Goal: Task Accomplishment & Management: Use online tool/utility

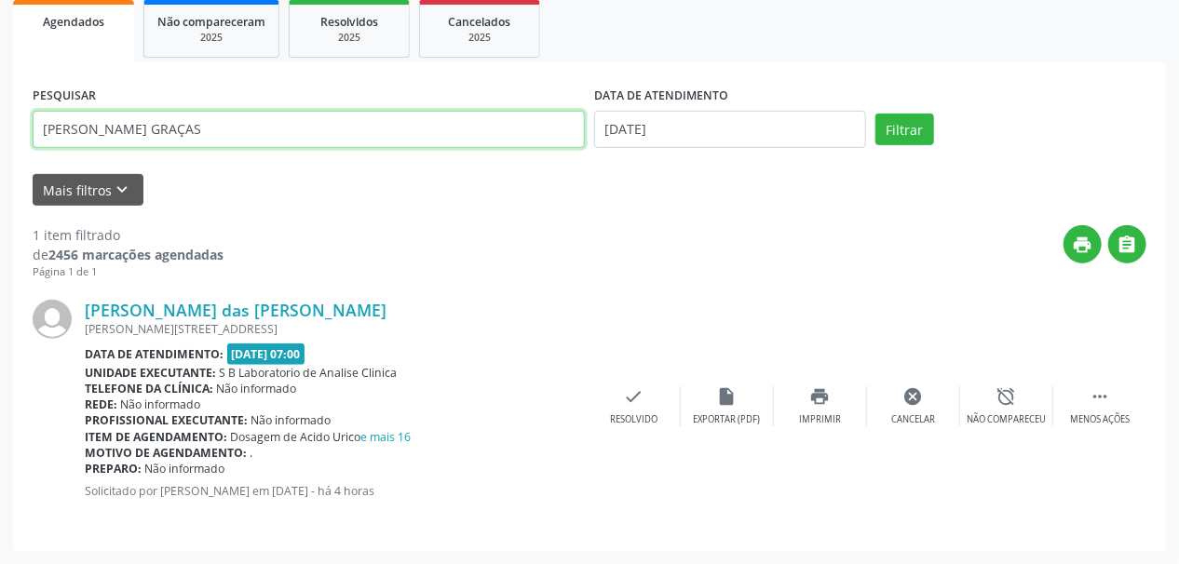
drag, startPoint x: 0, startPoint y: 0, endPoint x: 0, endPoint y: 192, distance: 191.8
click at [0, 192] on div "Acompanhamento Acompanhe a situação das marcações correntes e finalizadas Relat…" at bounding box center [589, 194] width 1179 height 740
click at [875, 114] on button "Filtrar" at bounding box center [904, 130] width 59 height 32
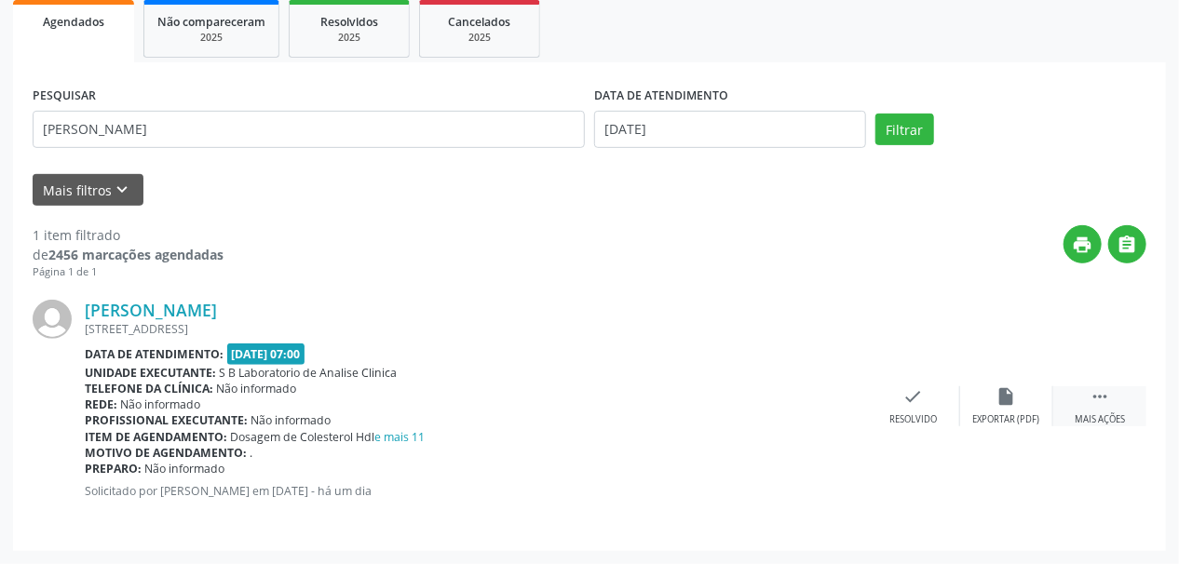
click at [1104, 416] on div "Mais ações" at bounding box center [1100, 419] width 50 height 13
click at [797, 402] on div "print Imprimir" at bounding box center [820, 406] width 93 height 40
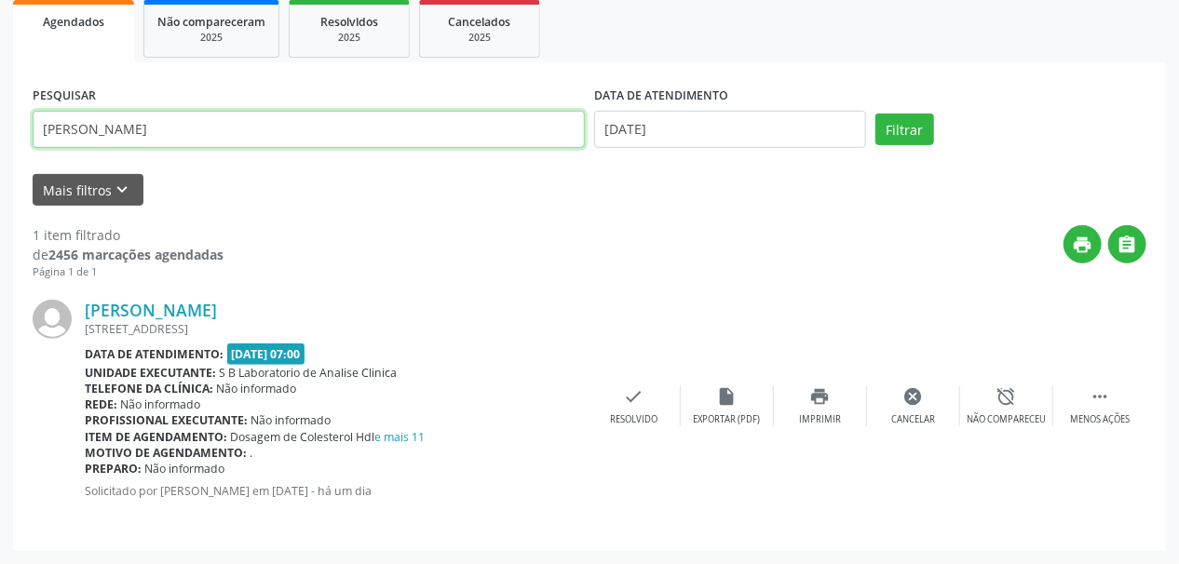
drag, startPoint x: 173, startPoint y: 130, endPoint x: 0, endPoint y: 156, distance: 175.0
click at [0, 156] on div "Acompanhamento Acompanhe a situação das marcações correntes e finalizadas Relat…" at bounding box center [589, 194] width 1179 height 740
click at [875, 114] on button "Filtrar" at bounding box center [904, 130] width 59 height 32
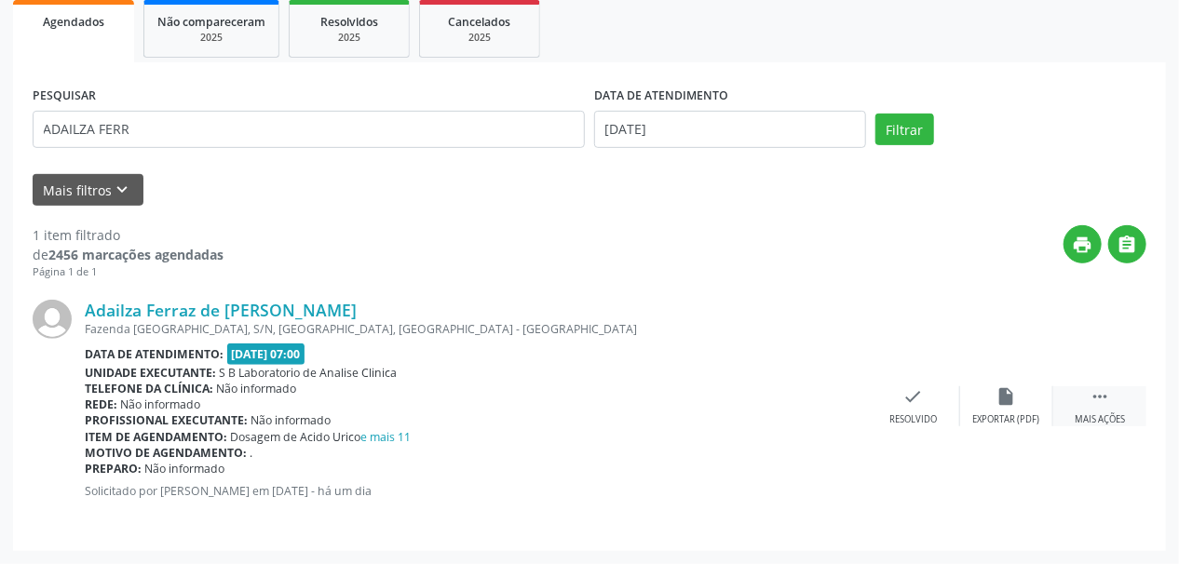
click at [1110, 410] on div " Mais ações" at bounding box center [1099, 406] width 93 height 40
click at [844, 408] on div "print Imprimir" at bounding box center [820, 406] width 93 height 40
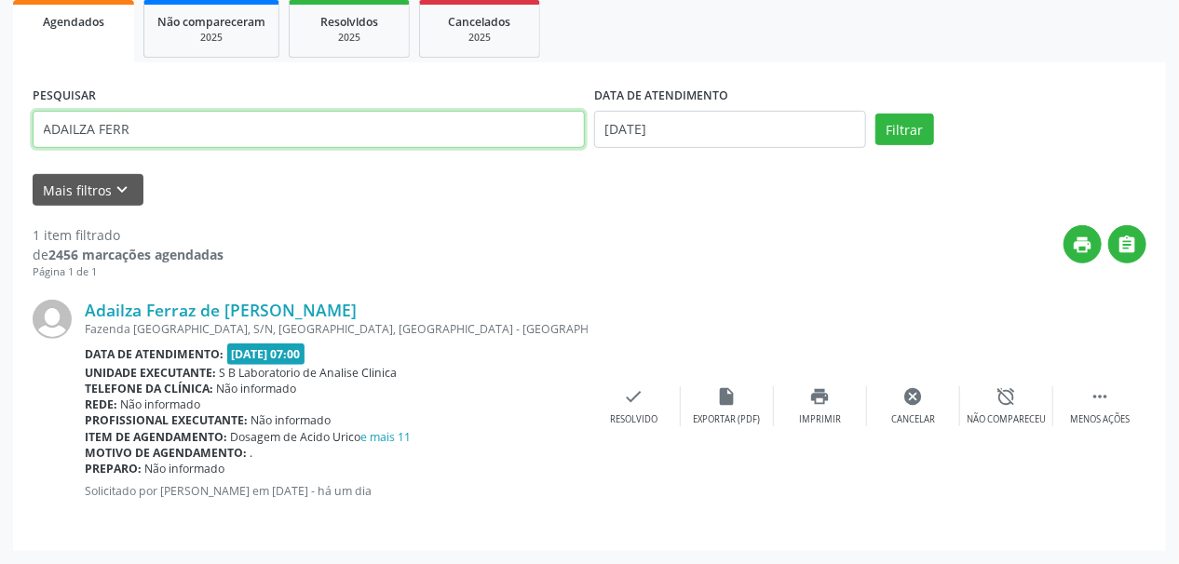
drag, startPoint x: 166, startPoint y: 133, endPoint x: 0, endPoint y: 179, distance: 171.9
click at [0, 179] on div "Acompanhamento Acompanhe a situação das marcações correntes e finalizadas Relat…" at bounding box center [589, 194] width 1179 height 740
click at [875, 114] on button "Filtrar" at bounding box center [904, 130] width 59 height 32
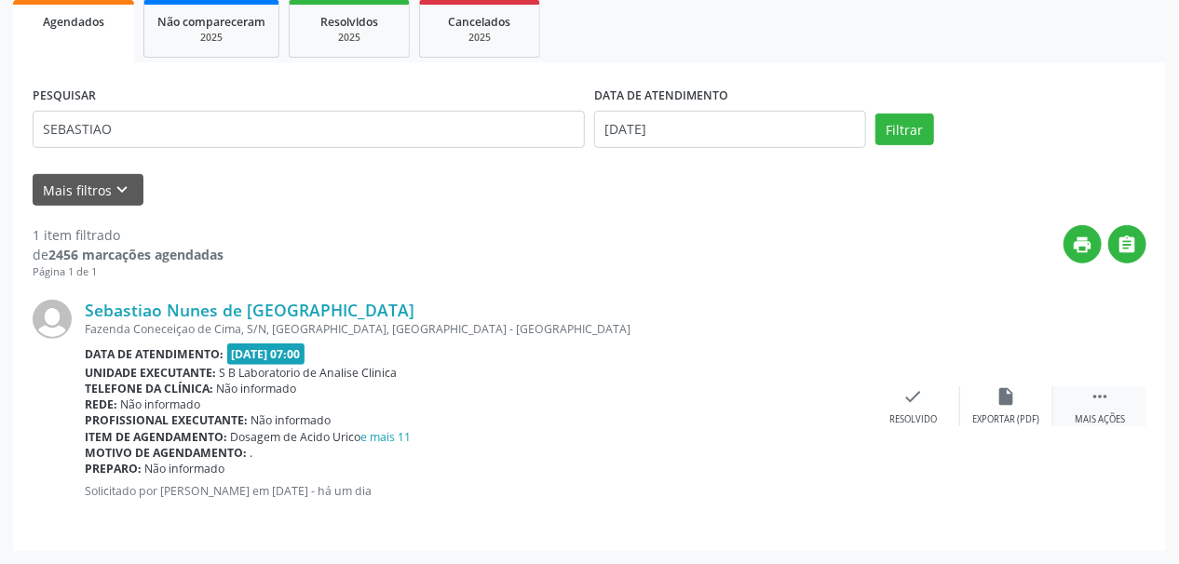
click at [1099, 419] on div "Mais ações" at bounding box center [1100, 419] width 50 height 13
click at [833, 397] on div "print Imprimir" at bounding box center [820, 406] width 93 height 40
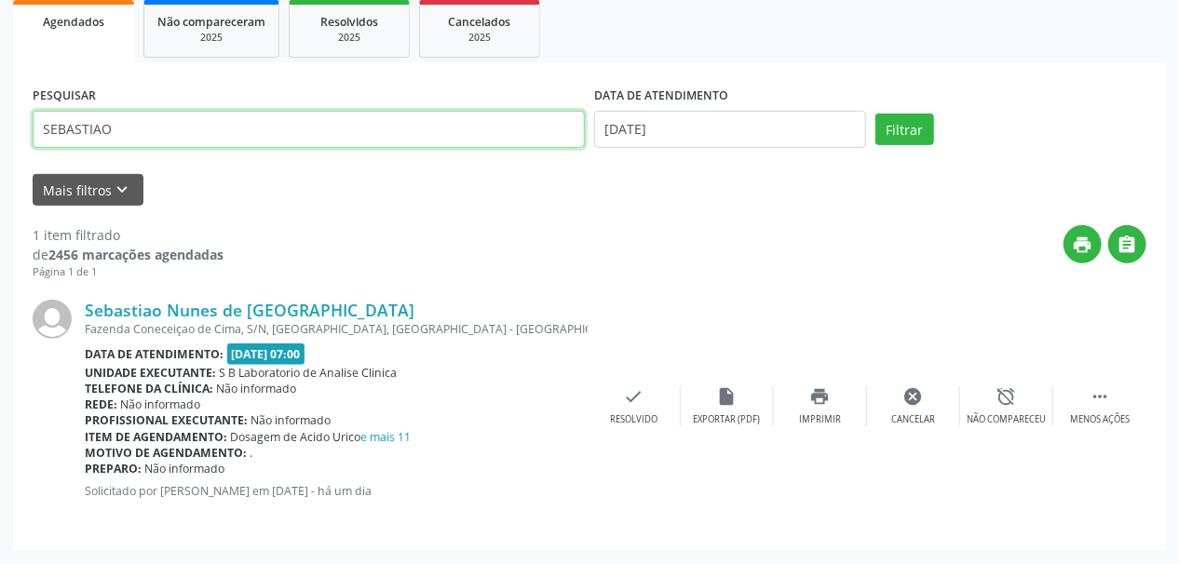
drag, startPoint x: 0, startPoint y: 123, endPoint x: 0, endPoint y: 153, distance: 29.8
click at [0, 153] on div "Acompanhamento Acompanhe a situação das marcações correntes e finalizadas Relat…" at bounding box center [589, 194] width 1179 height 740
click at [875, 114] on button "Filtrar" at bounding box center [904, 130] width 59 height 32
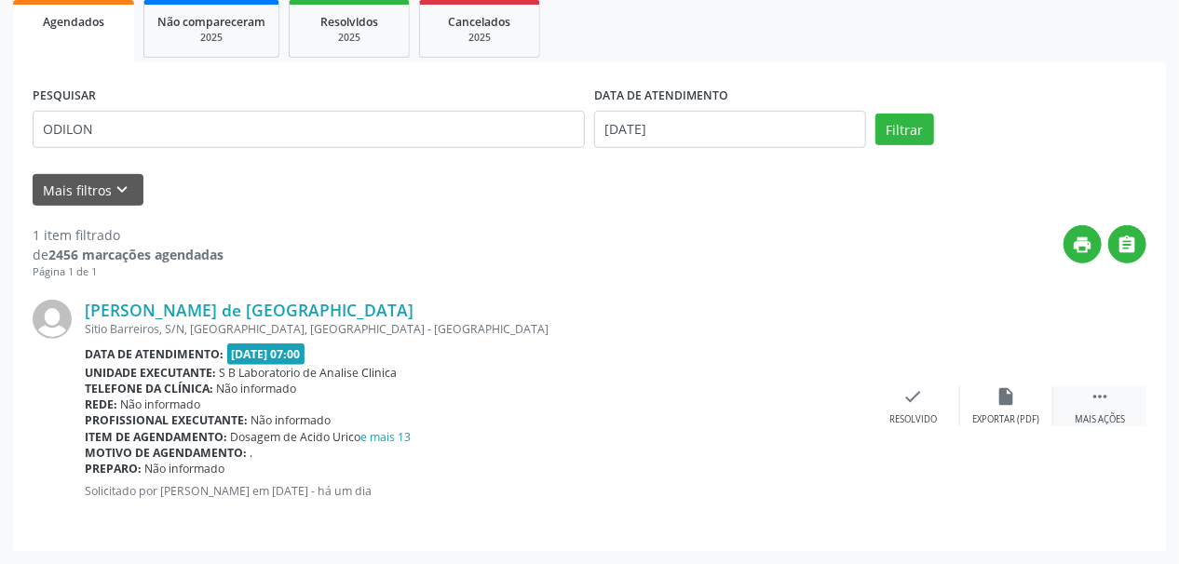
click at [1099, 410] on div " Mais ações" at bounding box center [1099, 406] width 93 height 40
click at [835, 410] on div "print Imprimir" at bounding box center [820, 406] width 93 height 40
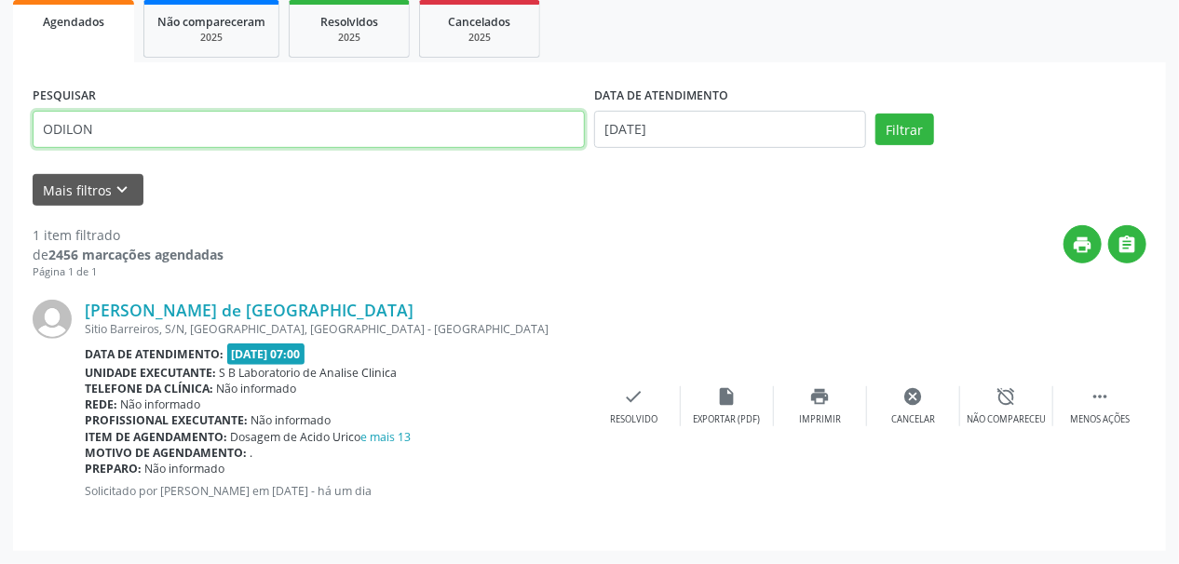
drag, startPoint x: 131, startPoint y: 121, endPoint x: 0, endPoint y: 171, distance: 140.6
click at [0, 171] on div "Acompanhamento Acompanhe a situação das marcações correntes e finalizadas Relat…" at bounding box center [589, 194] width 1179 height 740
click at [875, 114] on button "Filtrar" at bounding box center [904, 130] width 59 height 32
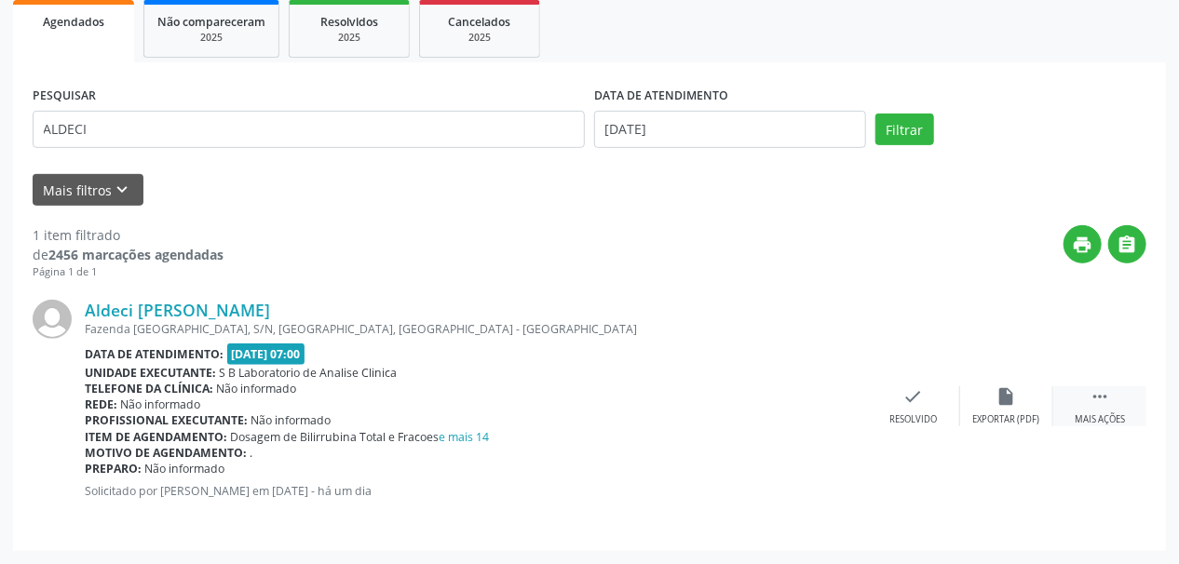
click at [1100, 406] on div " Mais ações" at bounding box center [1099, 406] width 93 height 40
click at [824, 395] on icon "print" at bounding box center [820, 396] width 20 height 20
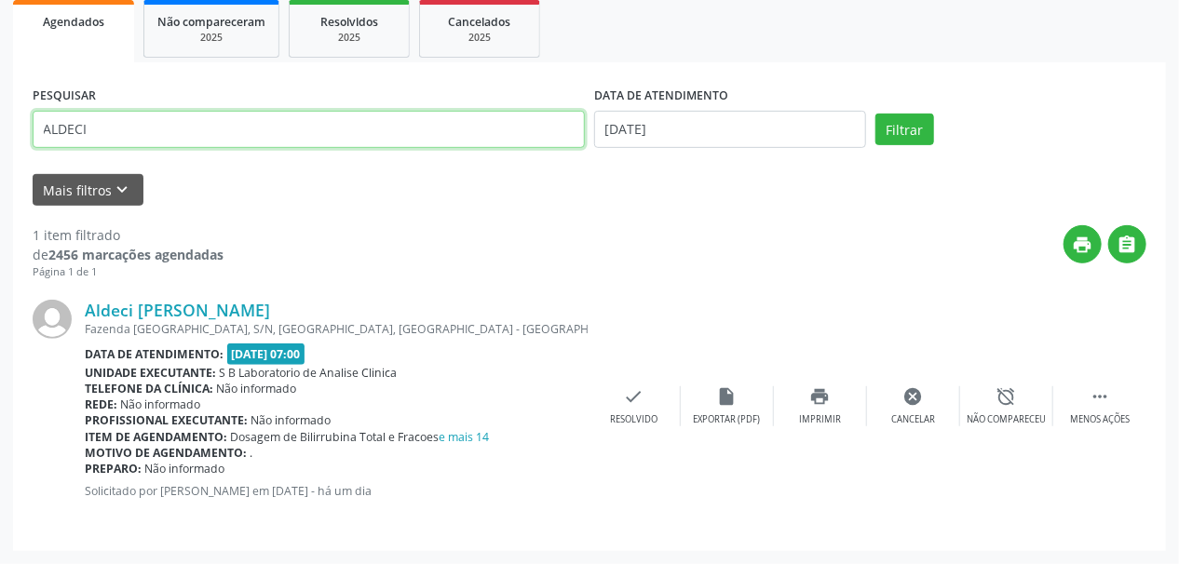
drag, startPoint x: 156, startPoint y: 130, endPoint x: 0, endPoint y: 156, distance: 158.6
click at [0, 156] on div "Acompanhamento Acompanhe a situação das marcações correntes e finalizadas Relat…" at bounding box center [589, 194] width 1179 height 740
click at [875, 114] on button "Filtrar" at bounding box center [904, 130] width 59 height 32
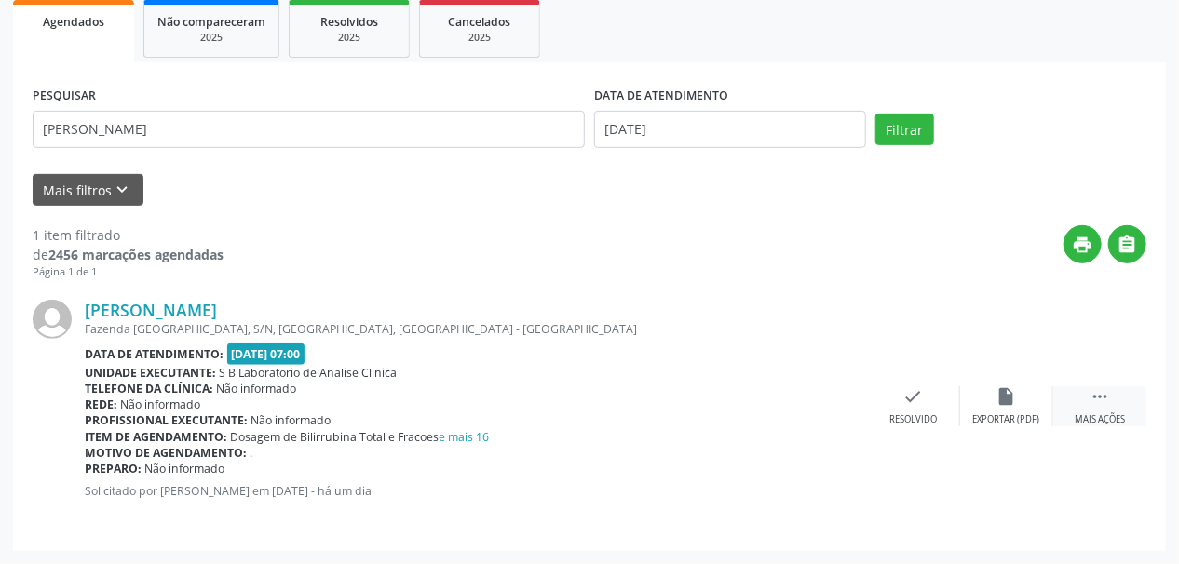
click at [1096, 400] on icon "" at bounding box center [1100, 396] width 20 height 20
click at [821, 413] on div "Imprimir" at bounding box center [820, 419] width 42 height 13
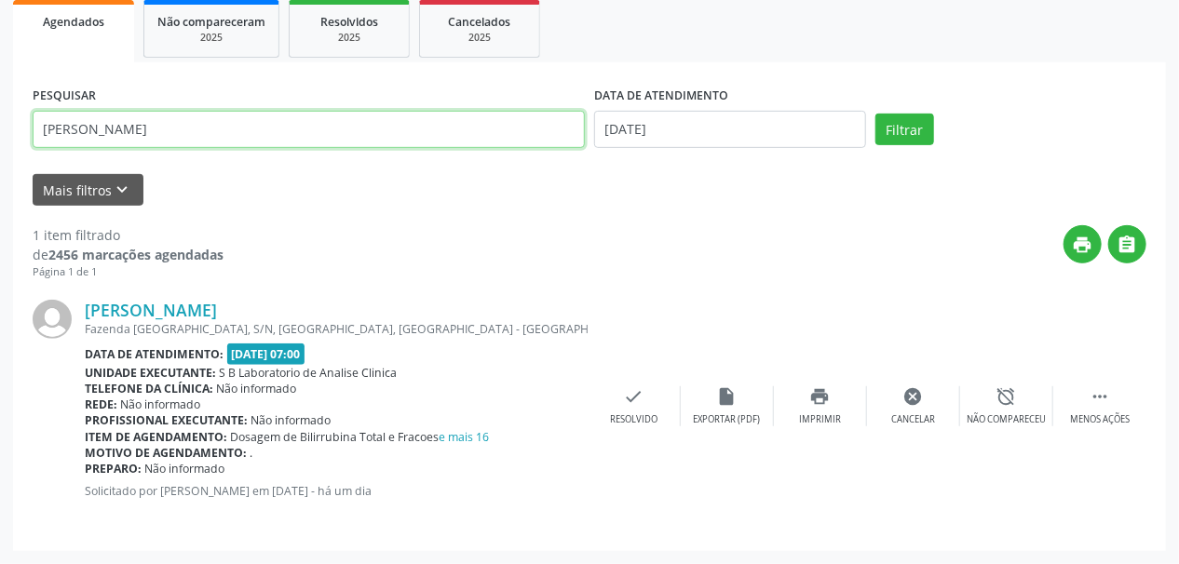
drag, startPoint x: 160, startPoint y: 121, endPoint x: 0, endPoint y: 146, distance: 162.1
click at [0, 145] on div "Acompanhamento Acompanhe a situação das marcações correntes e finalizadas Relat…" at bounding box center [589, 194] width 1179 height 740
click at [875, 114] on button "Filtrar" at bounding box center [904, 130] width 59 height 32
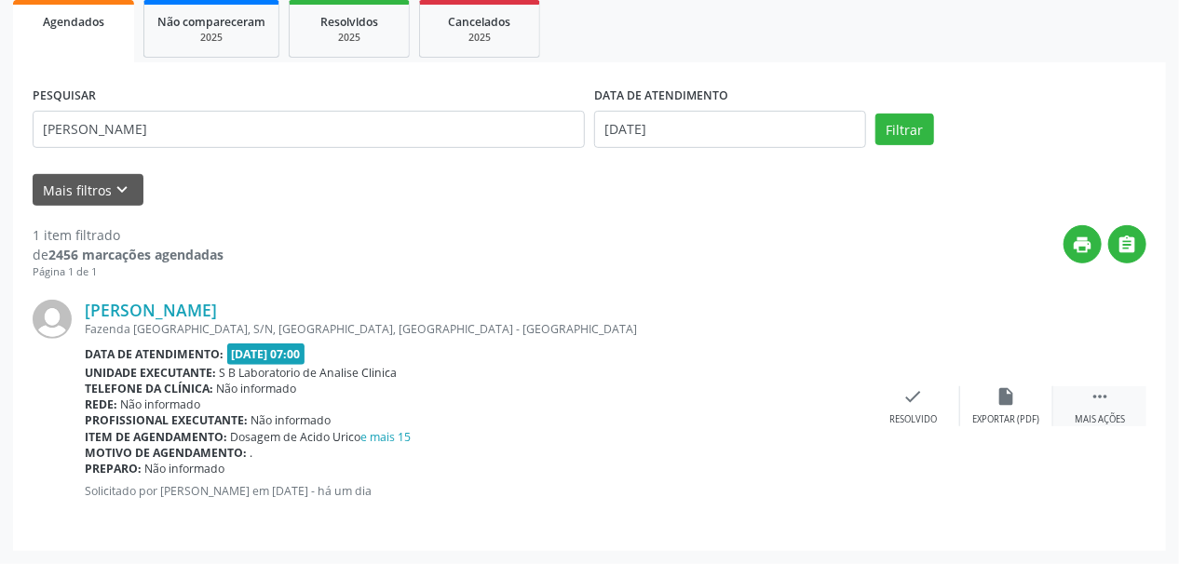
click at [1112, 403] on div " Mais ações" at bounding box center [1099, 406] width 93 height 40
click at [834, 400] on div "print Imprimir" at bounding box center [820, 406] width 93 height 40
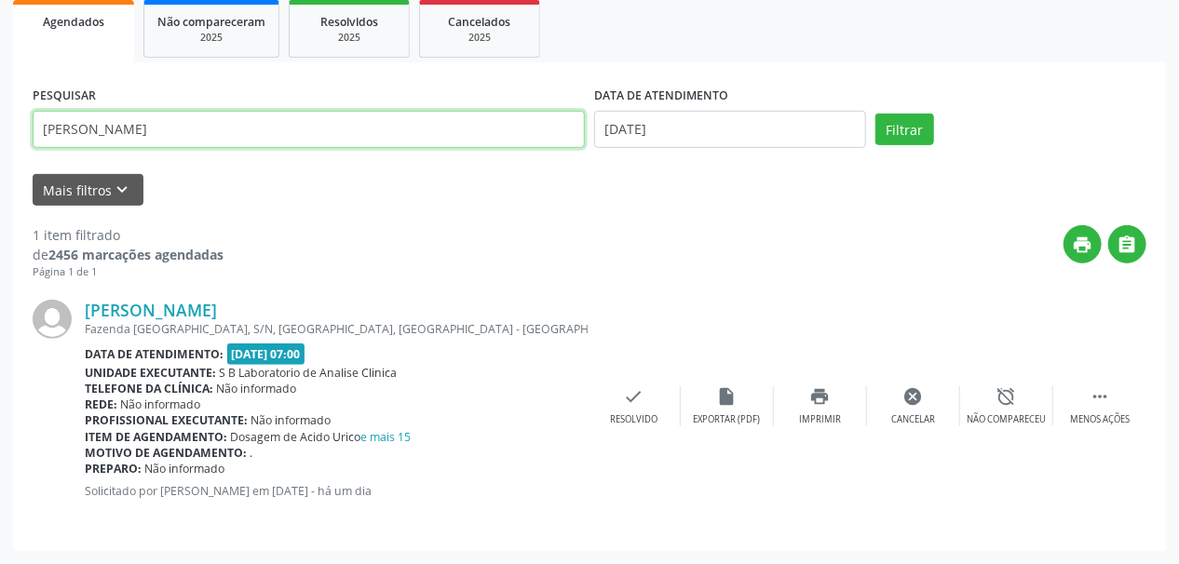
drag, startPoint x: 164, startPoint y: 130, endPoint x: 0, endPoint y: 166, distance: 167.7
click at [0, 166] on div "Acompanhamento Acompanhe a situação das marcações correntes e finalizadas Relat…" at bounding box center [589, 194] width 1179 height 740
click at [875, 114] on button "Filtrar" at bounding box center [904, 130] width 59 height 32
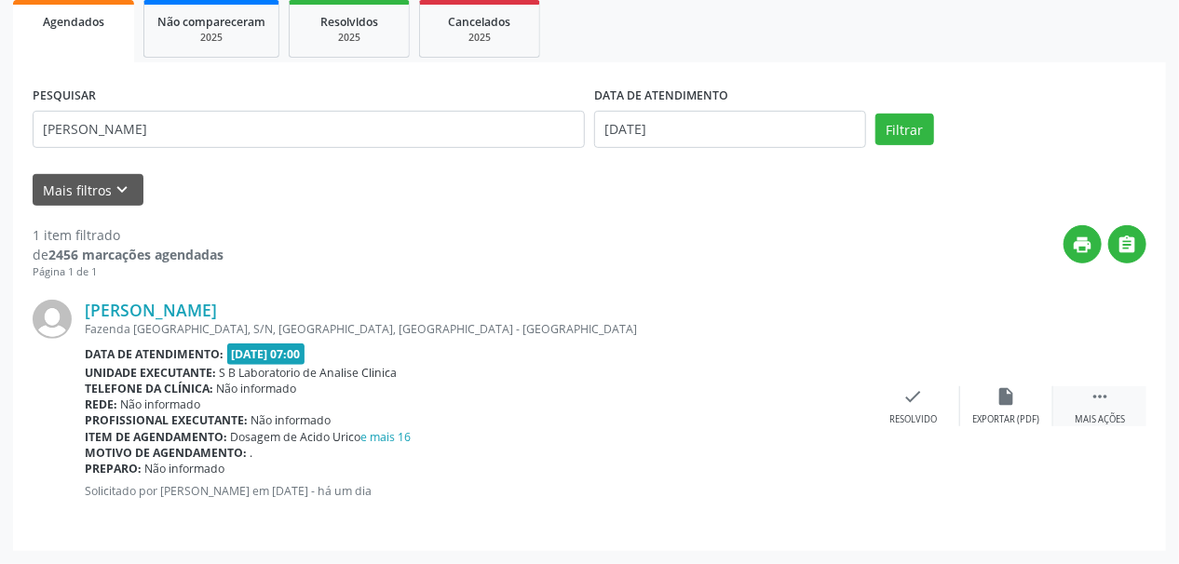
click at [1117, 400] on div " Mais ações" at bounding box center [1099, 406] width 93 height 40
click at [831, 410] on div "print Imprimir" at bounding box center [820, 406] width 93 height 40
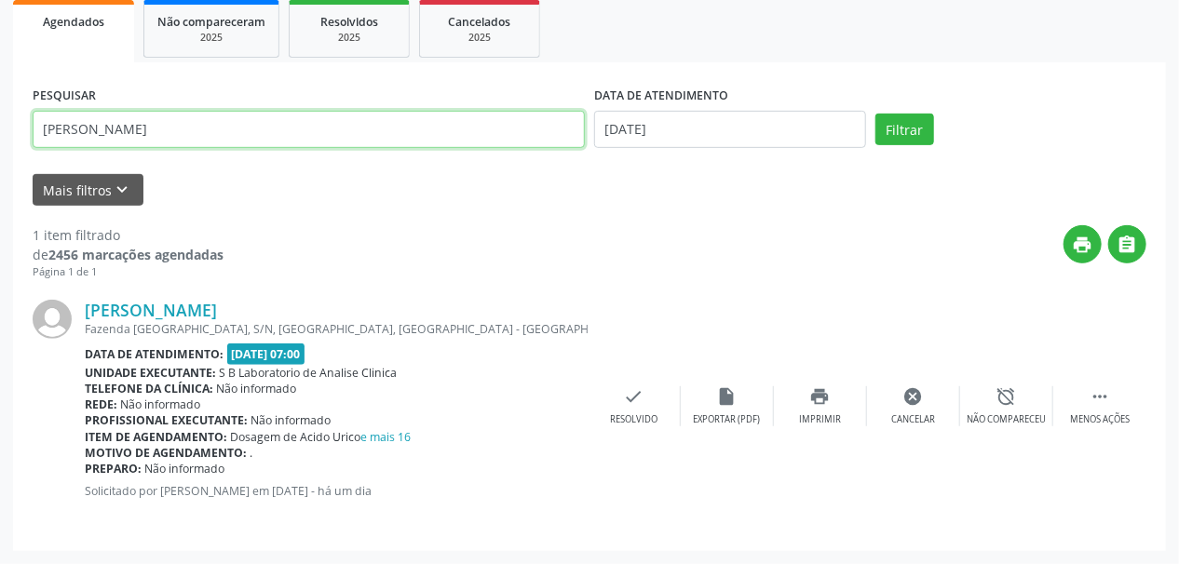
drag, startPoint x: 93, startPoint y: 127, endPoint x: 234, endPoint y: 134, distance: 140.8
click at [225, 136] on input "[PERSON_NAME]" at bounding box center [309, 129] width 552 height 37
click at [875, 114] on button "Filtrar" at bounding box center [904, 130] width 59 height 32
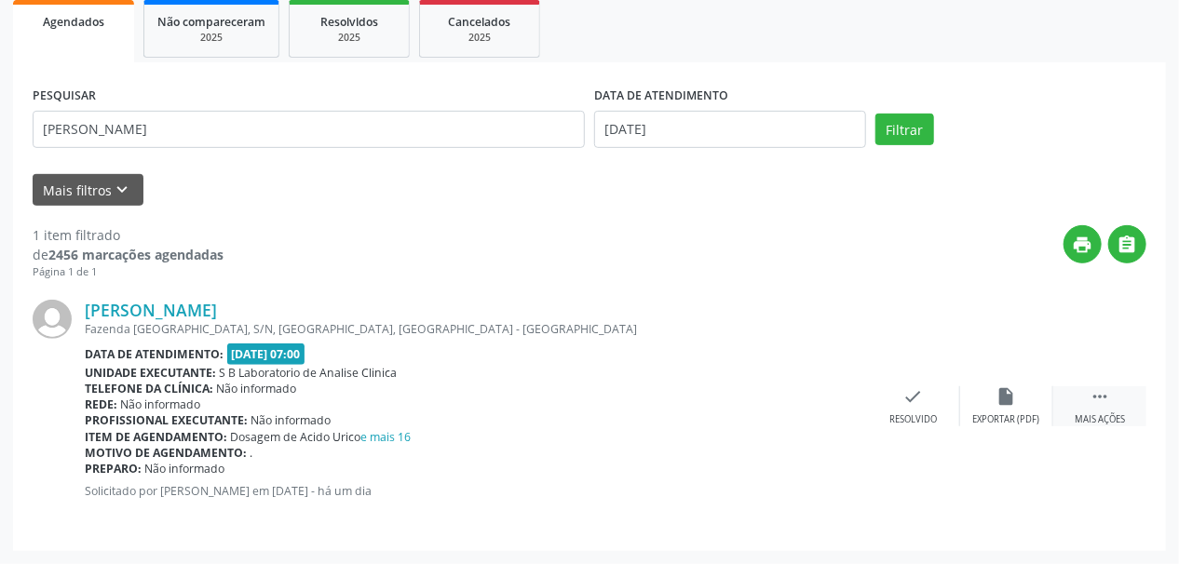
click at [1087, 402] on div " Mais ações" at bounding box center [1099, 406] width 93 height 40
click at [816, 395] on icon "print" at bounding box center [820, 396] width 20 height 20
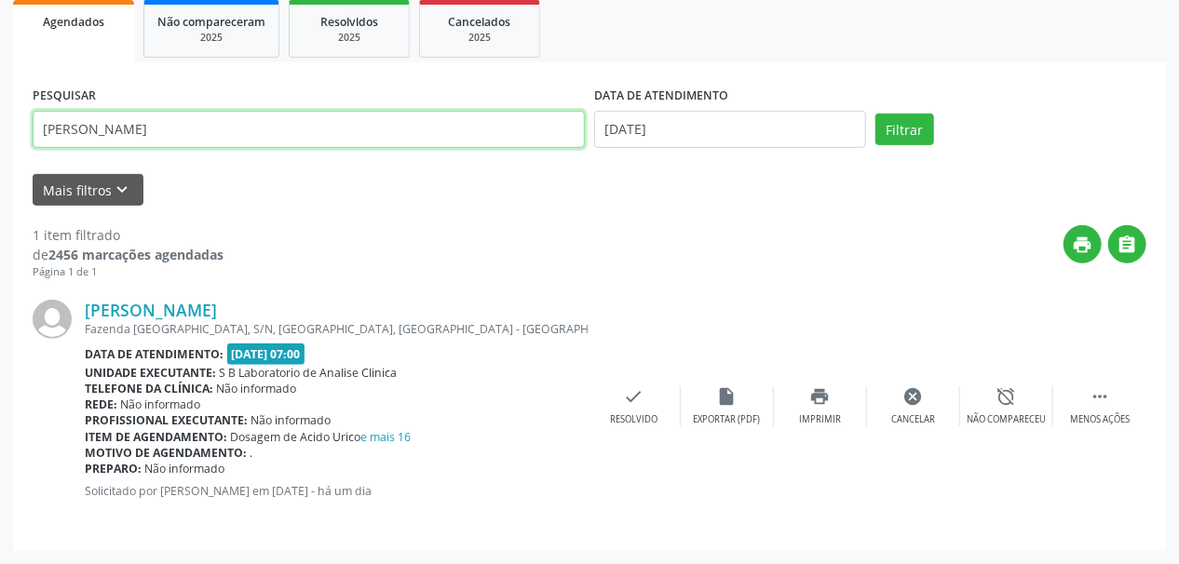
drag, startPoint x: 87, startPoint y: 126, endPoint x: 0, endPoint y: 180, distance: 102.1
click at [0, 180] on div "Acompanhamento Acompanhe a situação das marcações correntes e finalizadas Relat…" at bounding box center [589, 194] width 1179 height 740
click at [875, 114] on button "Filtrar" at bounding box center [904, 130] width 59 height 32
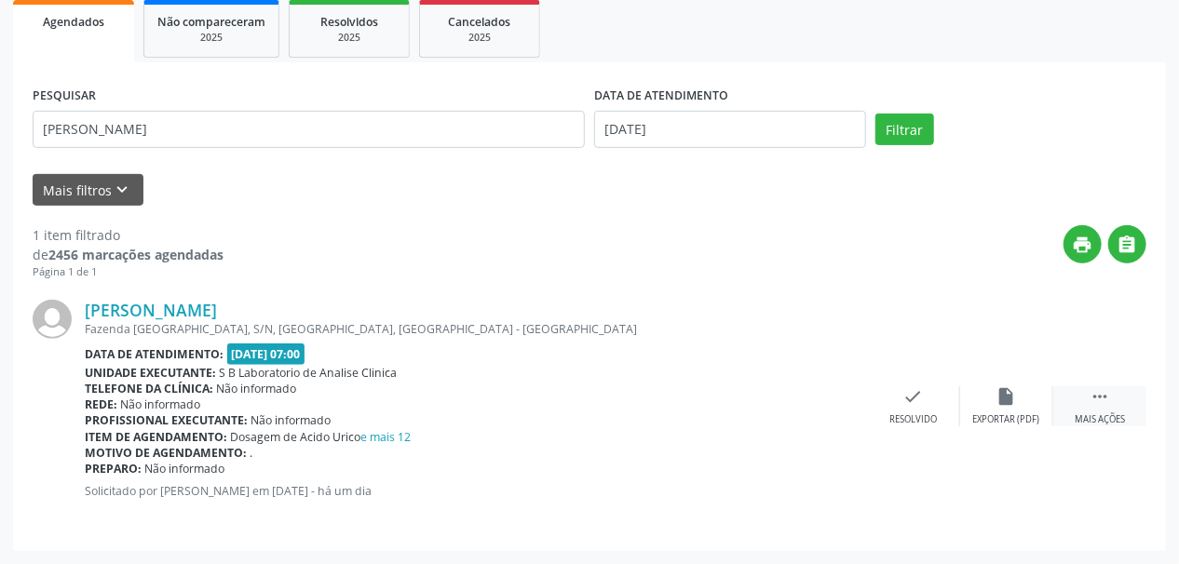
click at [1104, 402] on icon "" at bounding box center [1100, 396] width 20 height 20
click at [832, 406] on div "print Imprimir" at bounding box center [820, 406] width 93 height 40
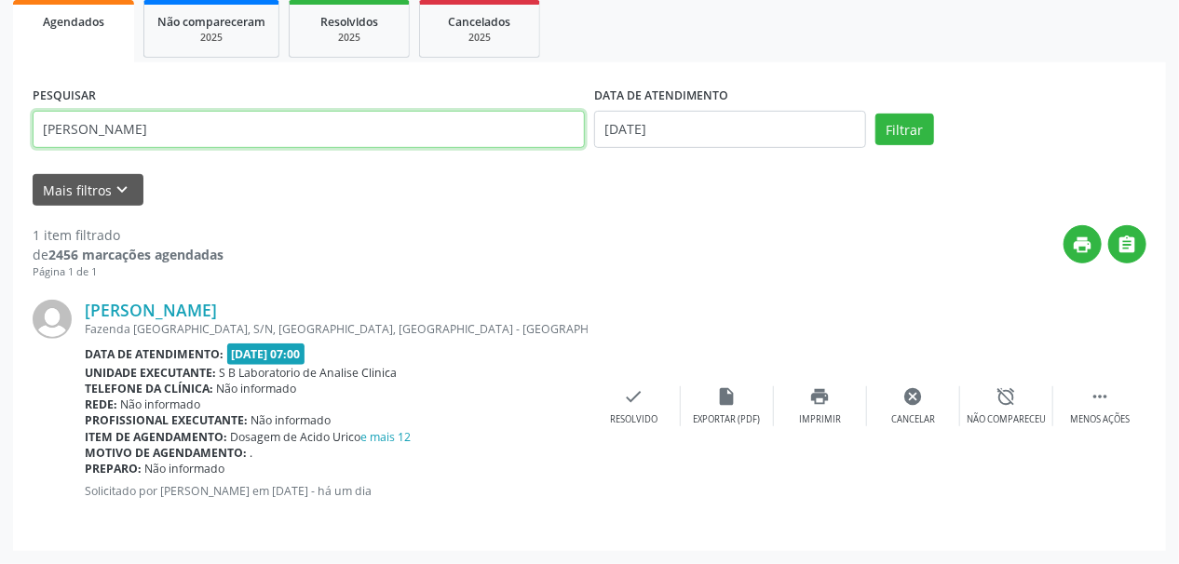
drag, startPoint x: 188, startPoint y: 134, endPoint x: 0, endPoint y: 173, distance: 192.1
click at [0, 167] on div "Acompanhamento Acompanhe a situação das marcações correntes e finalizadas Relat…" at bounding box center [589, 194] width 1179 height 740
click at [875, 114] on button "Filtrar" at bounding box center [904, 130] width 59 height 32
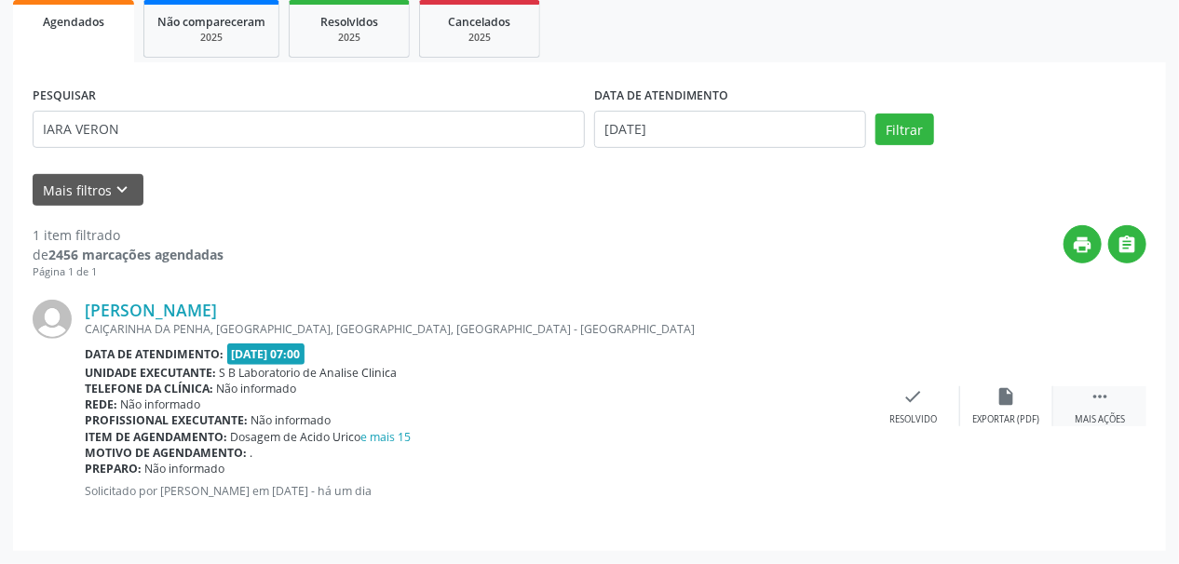
click at [1080, 405] on div " Mais ações" at bounding box center [1099, 406] width 93 height 40
click at [831, 415] on div "Imprimir" at bounding box center [820, 419] width 42 height 13
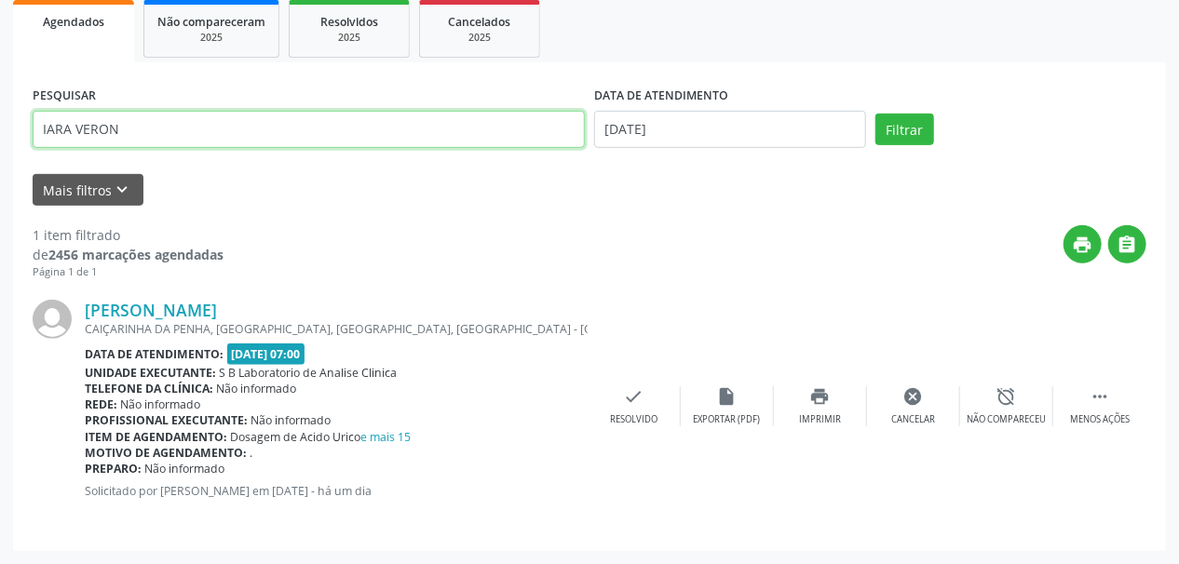
drag, startPoint x: 141, startPoint y: 127, endPoint x: 0, endPoint y: 166, distance: 146.0
click at [0, 157] on div "Acompanhamento Acompanhe a situação das marcações correntes e finalizadas Relat…" at bounding box center [589, 194] width 1179 height 740
click at [875, 114] on button "Filtrar" at bounding box center [904, 130] width 59 height 32
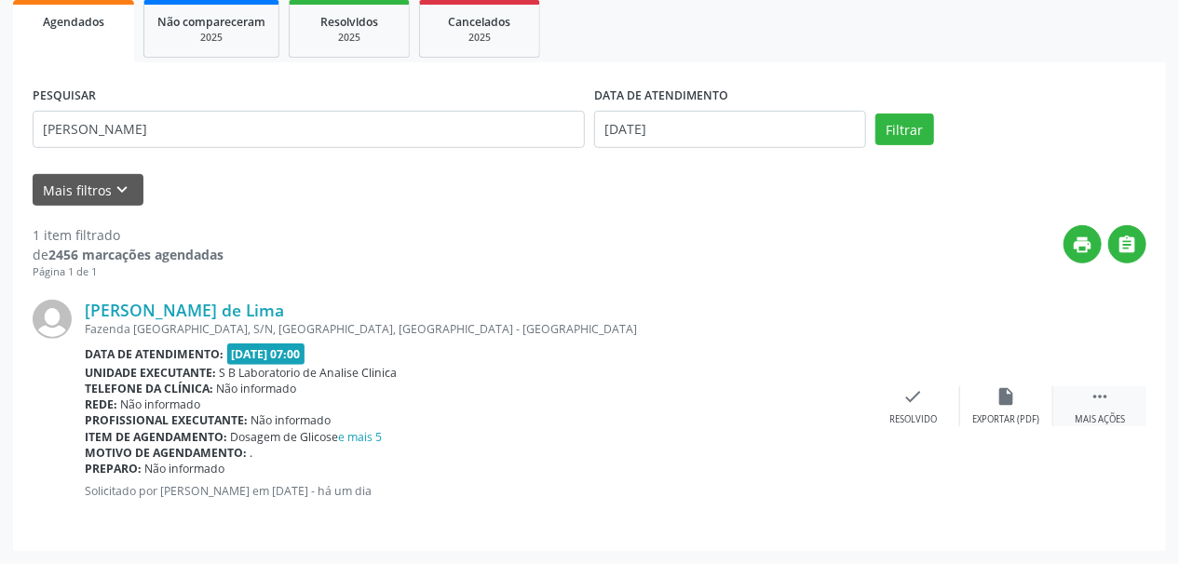
click at [1097, 410] on div " Mais ações" at bounding box center [1099, 406] width 93 height 40
click at [819, 400] on icon "print" at bounding box center [820, 396] width 20 height 20
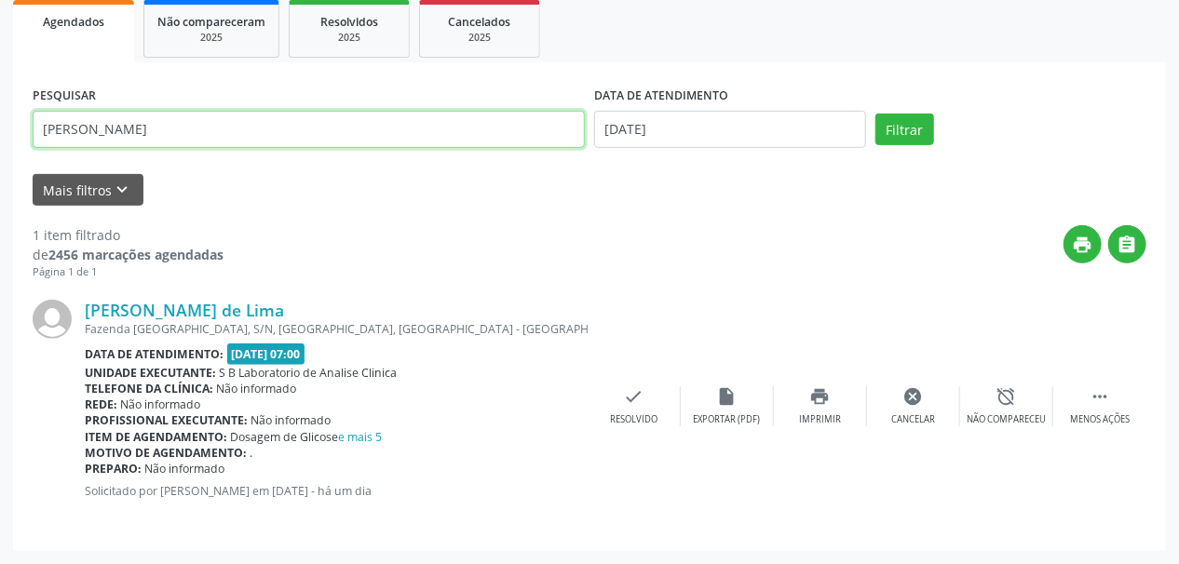
drag, startPoint x: 102, startPoint y: 133, endPoint x: 0, endPoint y: 168, distance: 107.2
click at [0, 167] on div "Acompanhamento Acompanhe a situação das marcações correntes e finalizadas Relat…" at bounding box center [589, 194] width 1179 height 740
type input "IARA VE"
click at [875, 114] on button "Filtrar" at bounding box center [904, 130] width 59 height 32
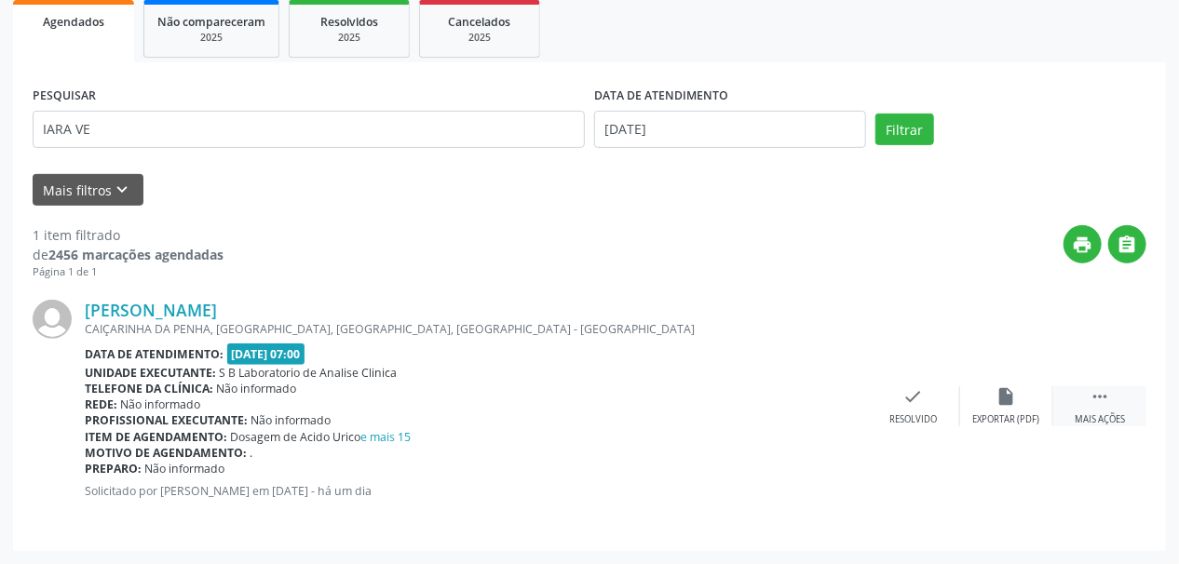
click at [1099, 407] on div " Mais ações" at bounding box center [1099, 406] width 93 height 40
click at [831, 400] on div "print Imprimir" at bounding box center [820, 406] width 93 height 40
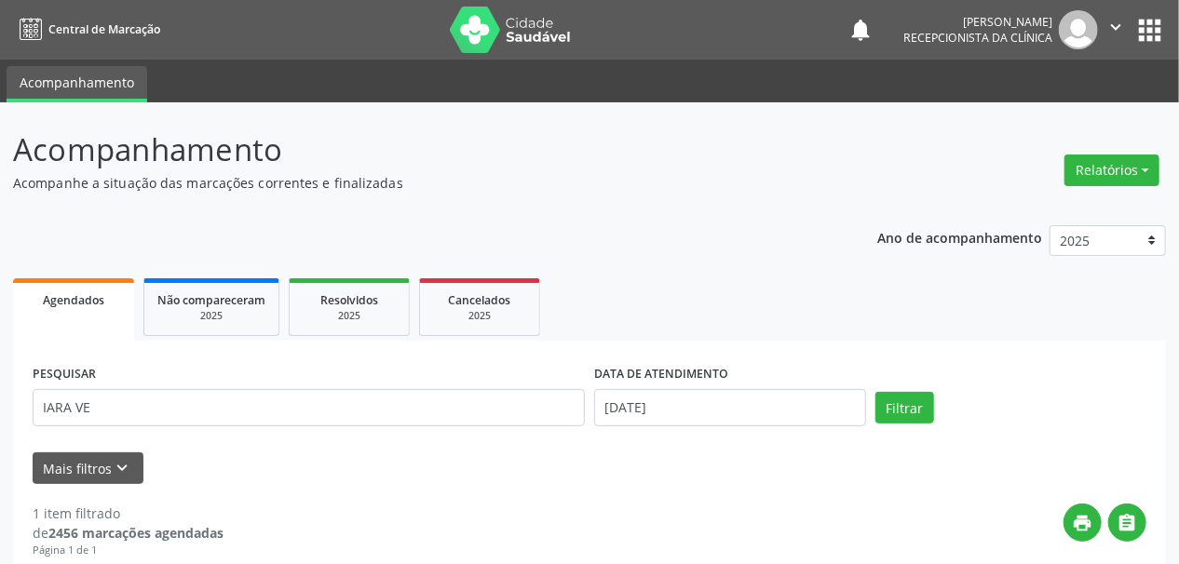
click at [474, 28] on img at bounding box center [510, 30] width 121 height 47
click at [484, 8] on img at bounding box center [510, 30] width 121 height 47
click at [469, 35] on img at bounding box center [510, 30] width 121 height 47
